Goal: Information Seeking & Learning: Learn about a topic

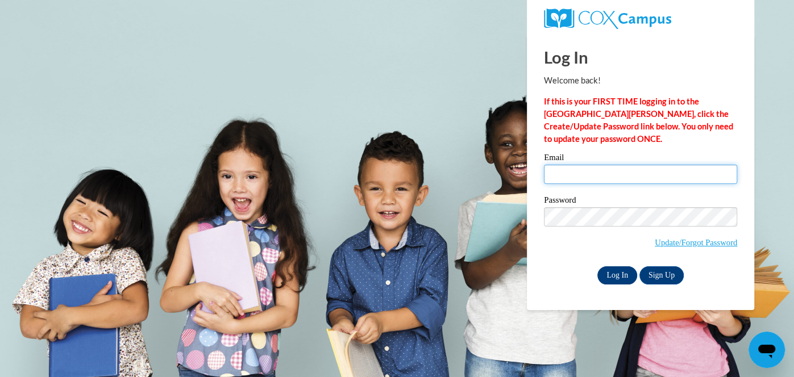
type input "[EMAIL_ADDRESS][DOMAIN_NAME]"
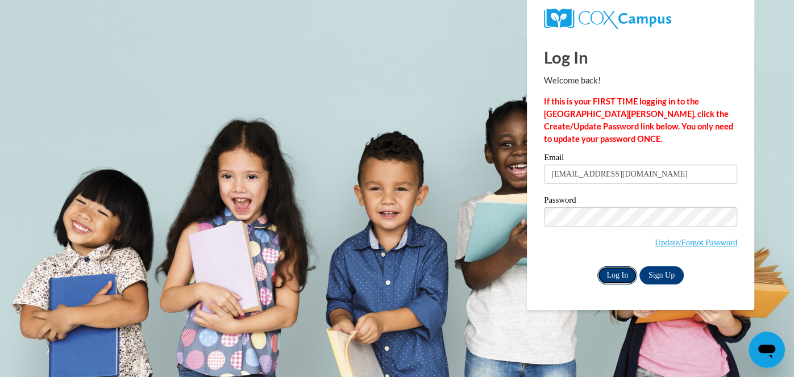
click at [619, 279] on input "Log In" at bounding box center [617, 276] width 40 height 18
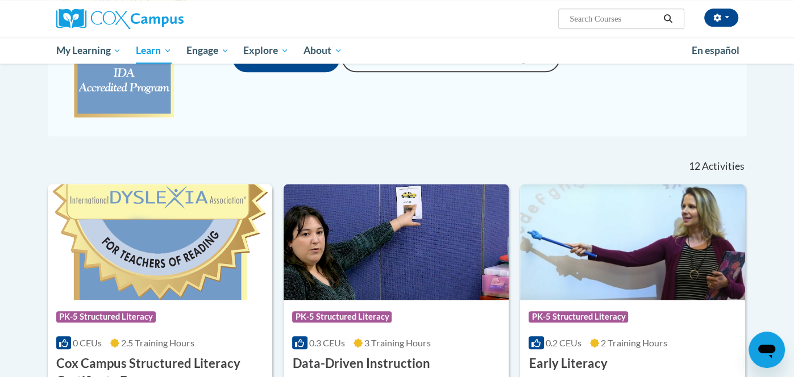
scroll to position [691, 0]
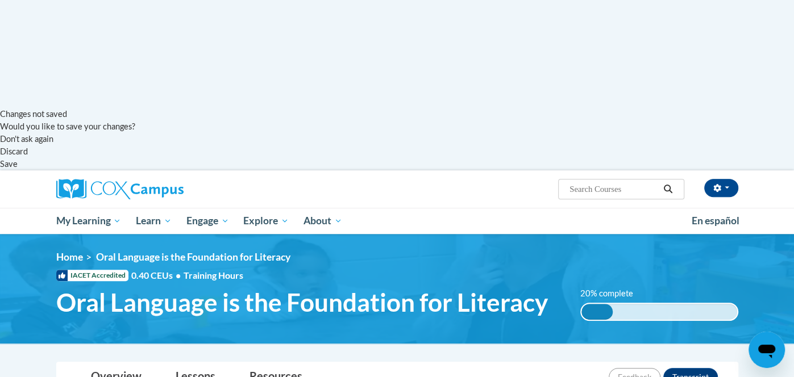
scroll to position [272, 0]
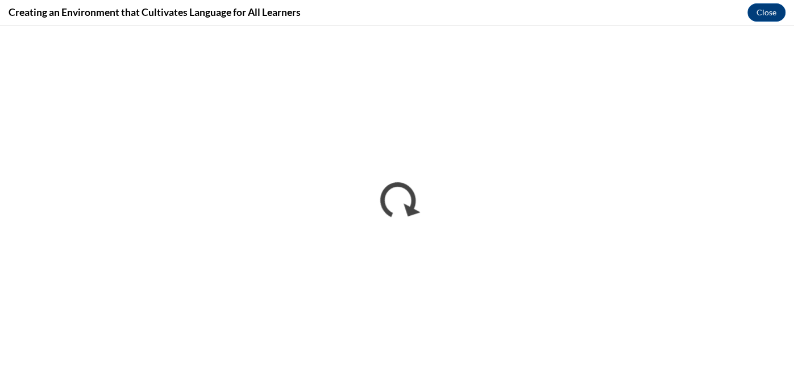
scroll to position [0, 0]
click at [413, 1] on div "Creating an Environment that Cultivates Language for All Learners Close" at bounding box center [397, 13] width 794 height 26
